Goal: Navigation & Orientation: Find specific page/section

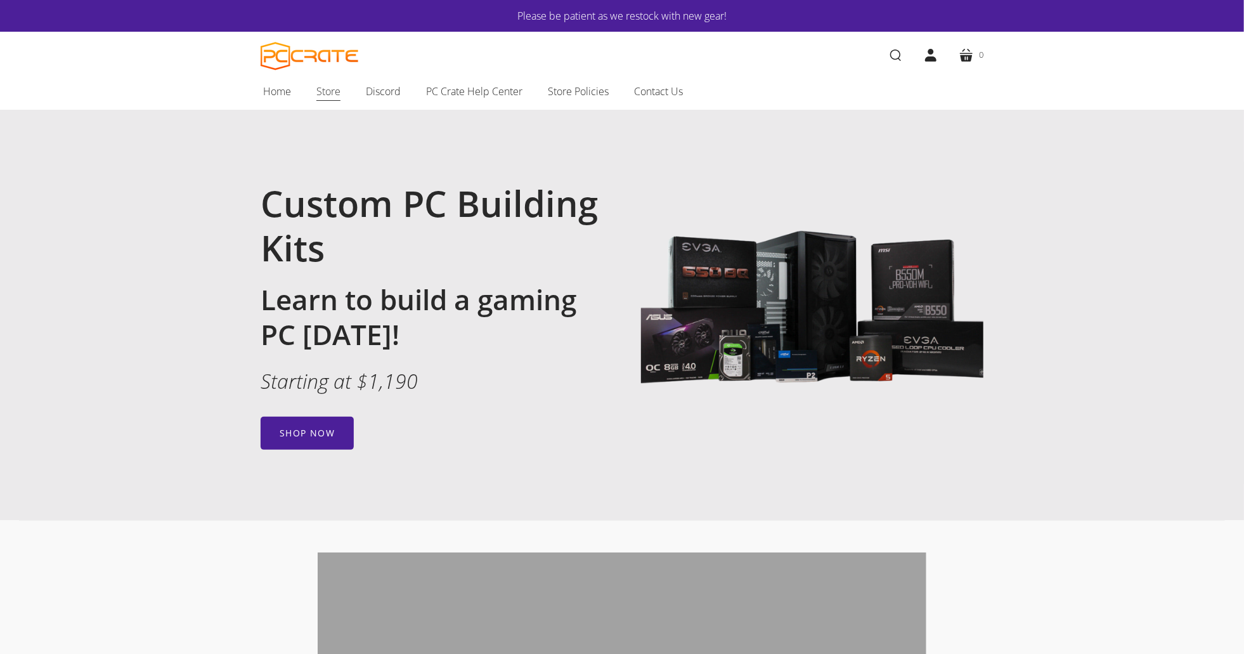
click at [339, 98] on span "Store" at bounding box center [329, 91] width 24 height 16
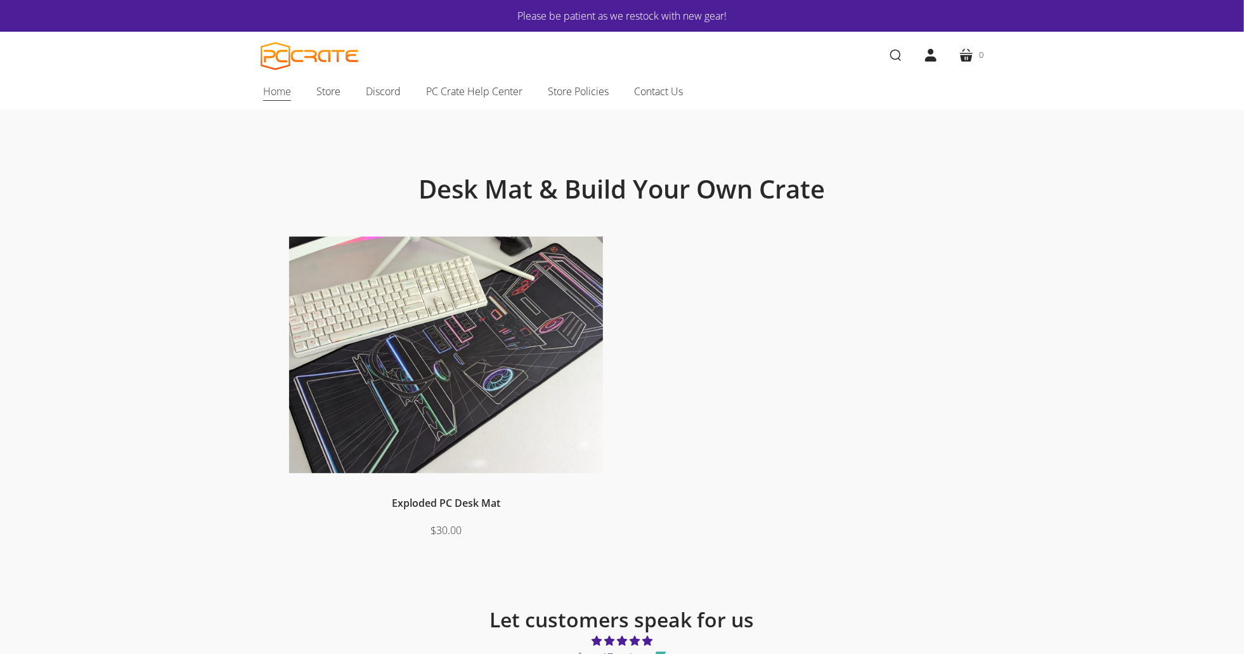
click at [274, 99] on span "Home" at bounding box center [277, 91] width 28 height 16
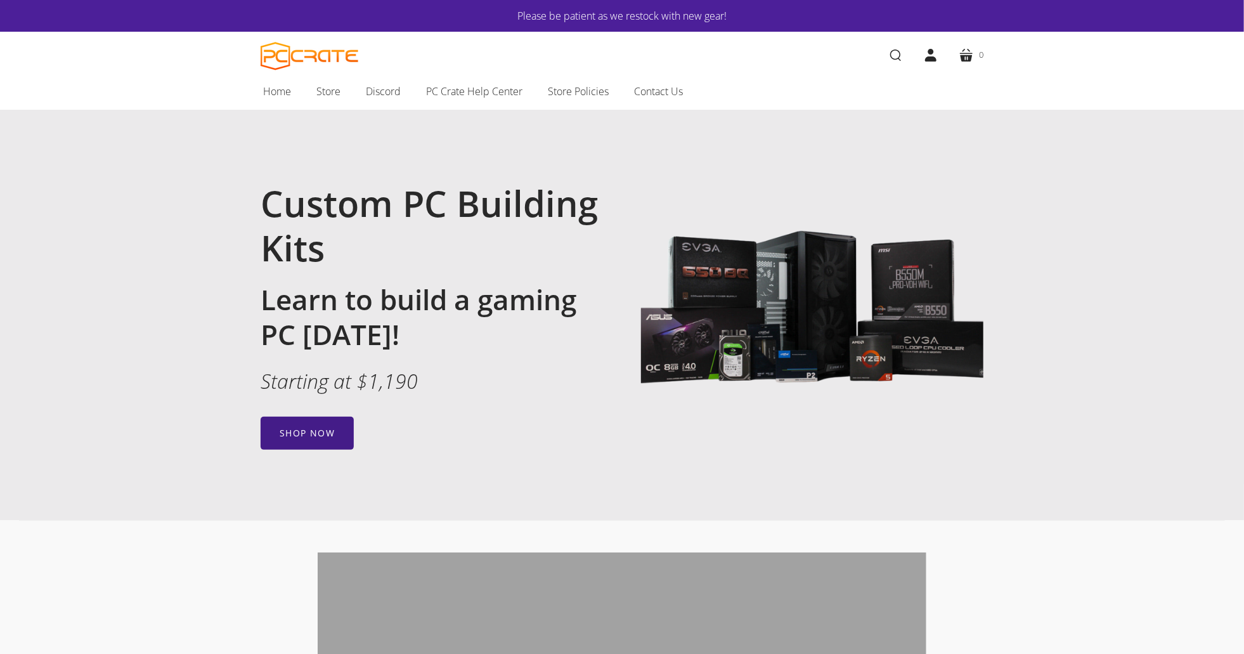
click at [311, 430] on link "Shop now" at bounding box center [307, 433] width 93 height 33
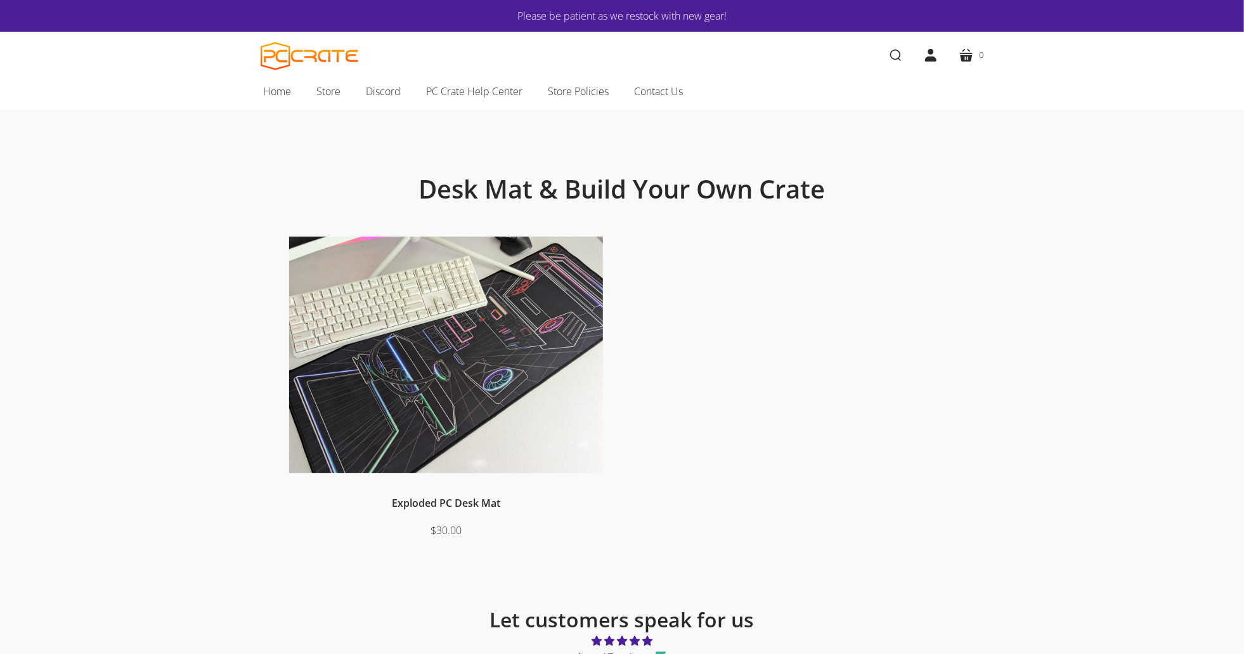
click at [575, 15] on link "Please be patient as we restock with new gear!" at bounding box center [622, 16] width 647 height 16
click at [459, 96] on span "PC Crate Help Center" at bounding box center [474, 91] width 96 height 16
